Goal: Task Accomplishment & Management: Use online tool/utility

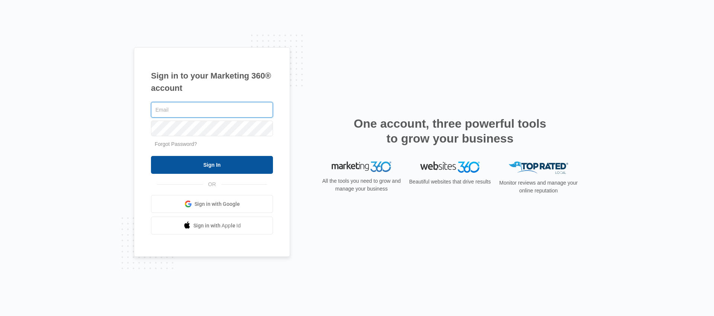
type input "[EMAIL_ADDRESS][PERSON_NAME][DOMAIN_NAME]"
click at [227, 167] on input "Sign In" at bounding box center [212, 165] width 122 height 18
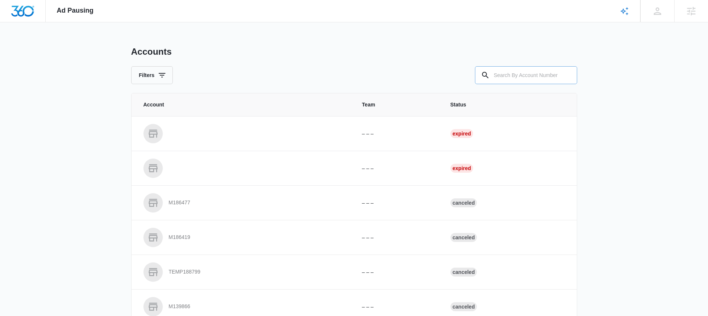
click at [537, 68] on input "text" at bounding box center [526, 75] width 102 height 18
type input "M337304"
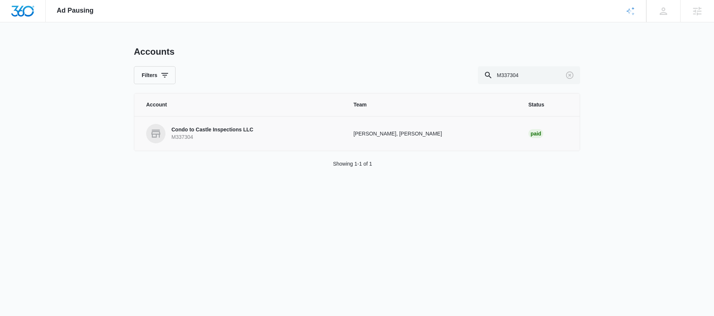
click at [215, 130] on p "Condo to Castle Inspections LLC" at bounding box center [212, 129] width 82 height 7
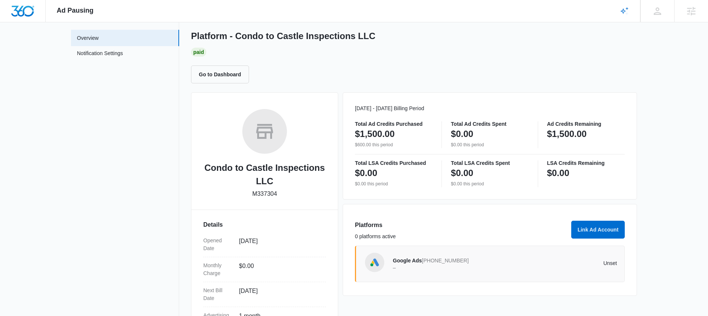
scroll to position [70, 0]
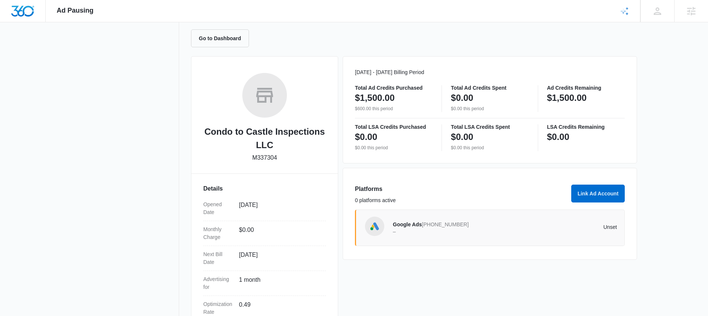
click at [341, 226] on div "Condo to Castle Inspections LLC M337304 Details Opened Date [DATE] Monthly Char…" at bounding box center [414, 219] width 446 height 326
